Goal: Check status

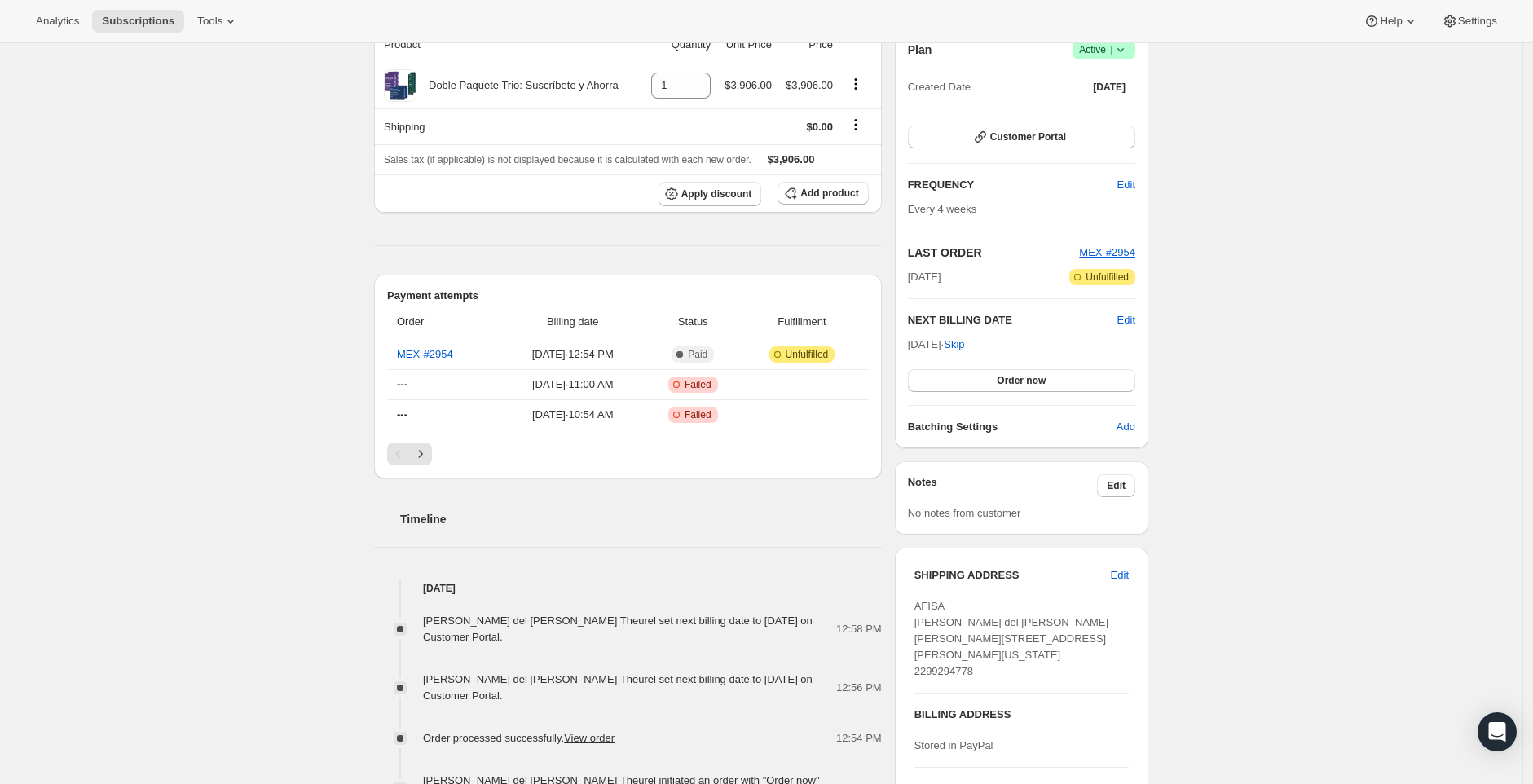
scroll to position [193, 0]
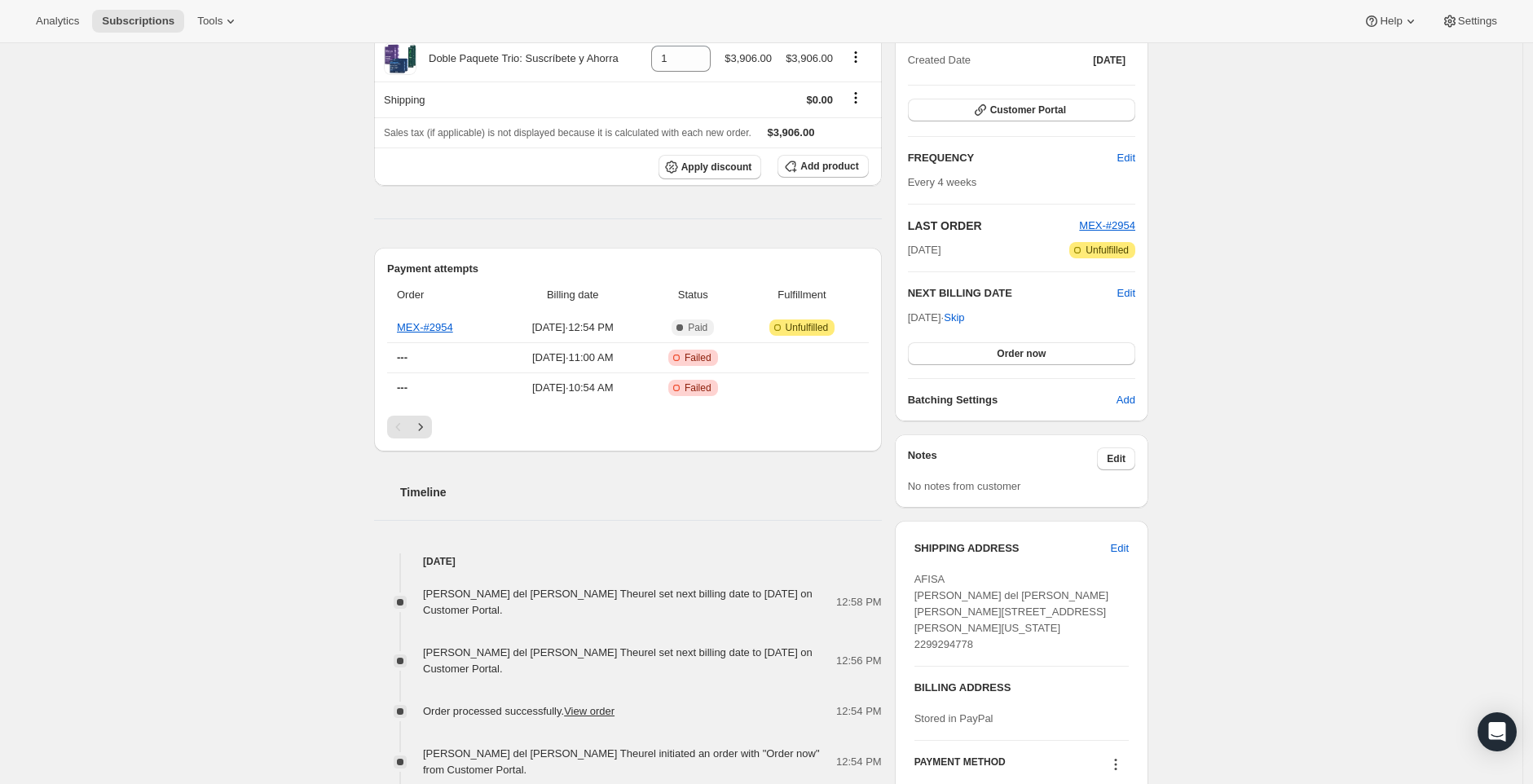
click at [440, 428] on div "Pagination" at bounding box center [628, 427] width 482 height 23
click at [432, 428] on button "Next" at bounding box center [421, 427] width 23 height 23
click at [402, 428] on icon "Previous" at bounding box center [399, 427] width 17 height 17
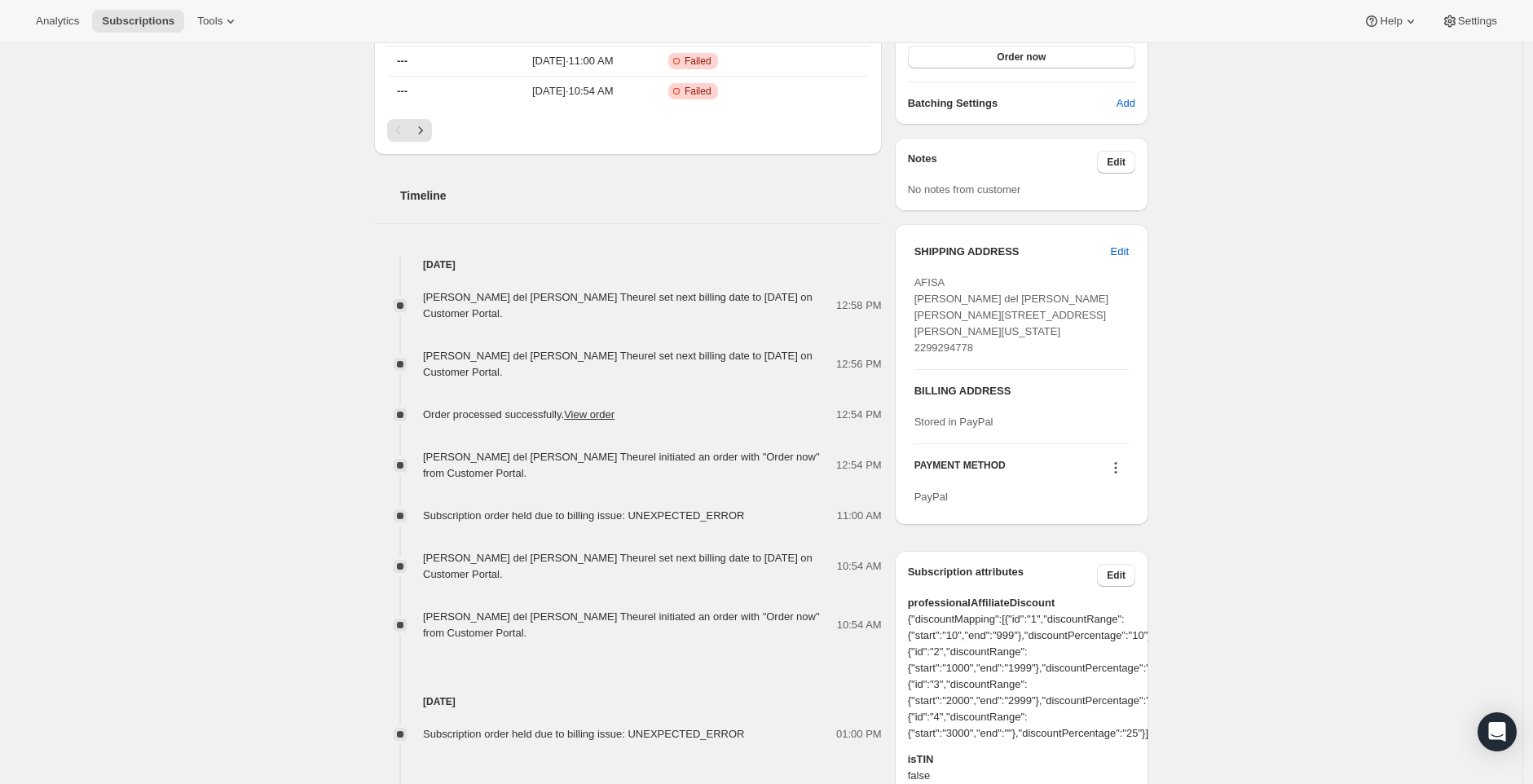
scroll to position [489, 0]
click at [550, 307] on span "[PERSON_NAME] del [PERSON_NAME] Theurel set next billing date to [DATE] on Cust…" at bounding box center [618, 306] width 390 height 29
